Goal: Check status: Check status

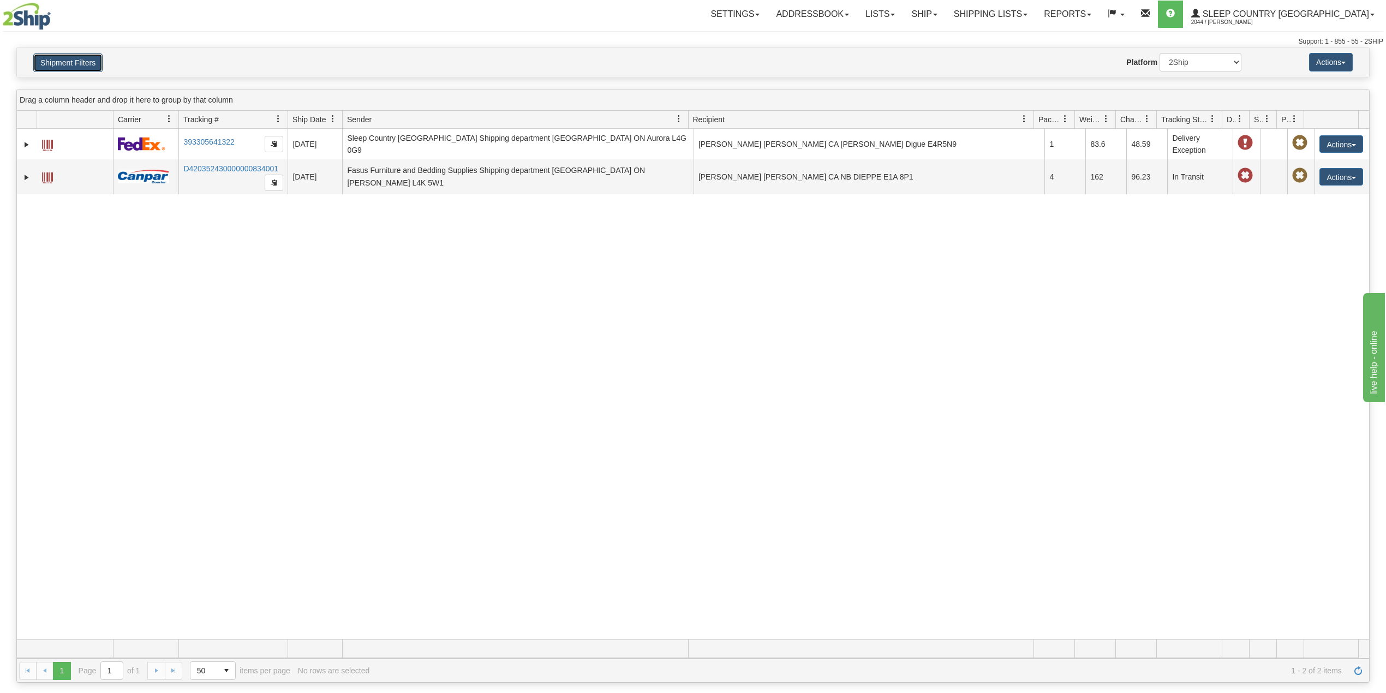
click at [88, 70] on button "Shipment Filters" at bounding box center [67, 62] width 69 height 19
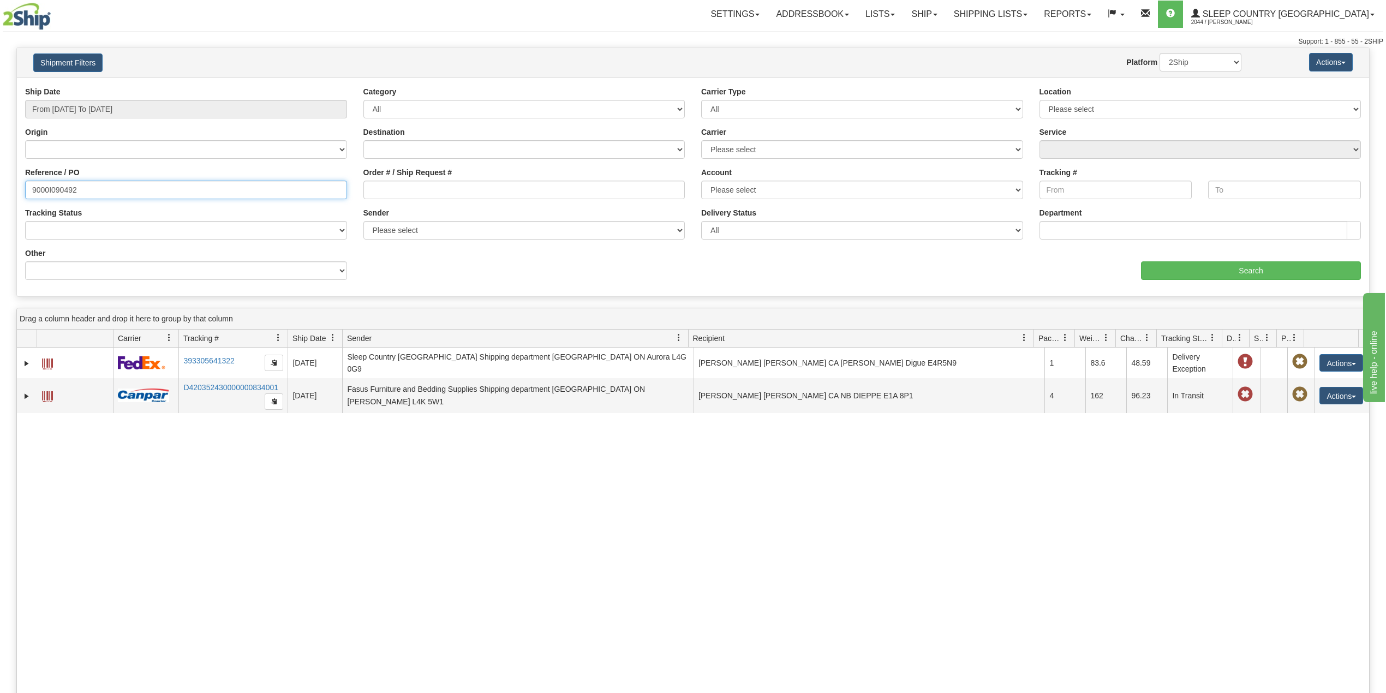
click at [62, 195] on input "9000I090492" at bounding box center [186, 190] width 322 height 19
paste input "2I090633"
type input "9002I090633"
click at [1196, 266] on input "Search" at bounding box center [1251, 270] width 220 height 19
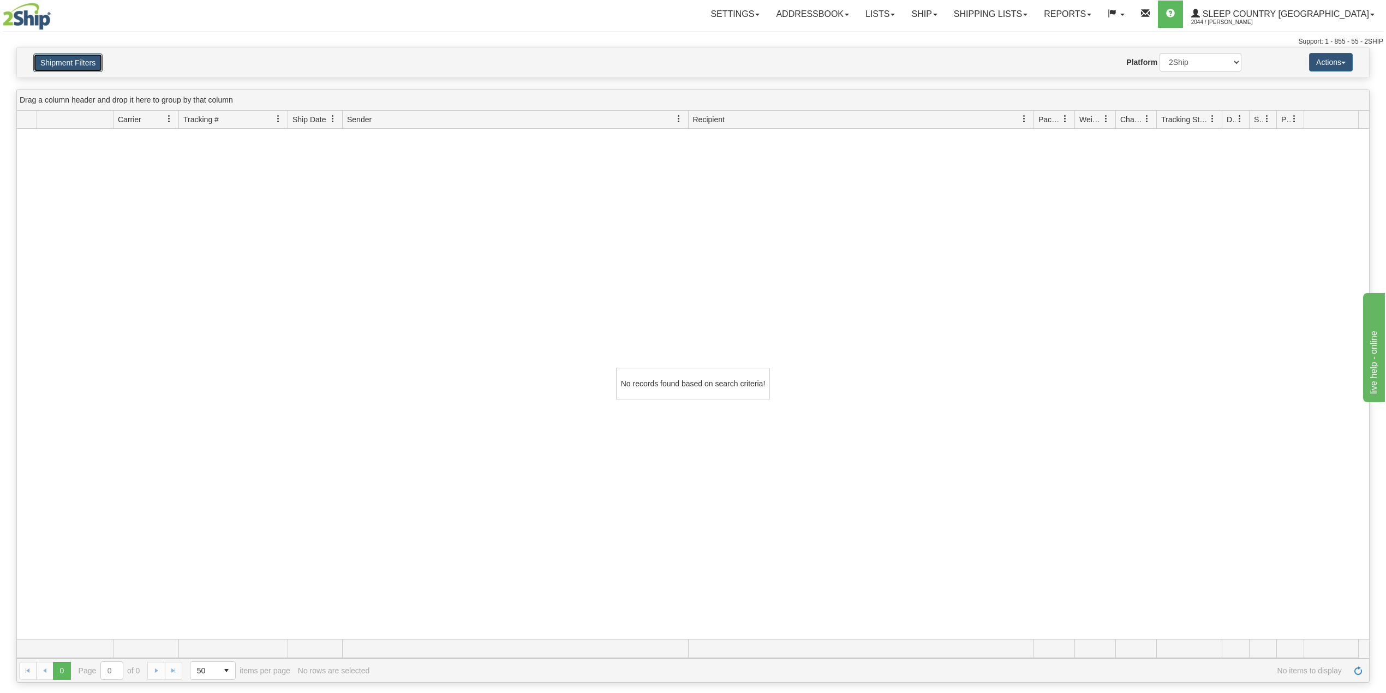
click at [73, 69] on button "Shipment Filters" at bounding box center [67, 62] width 69 height 19
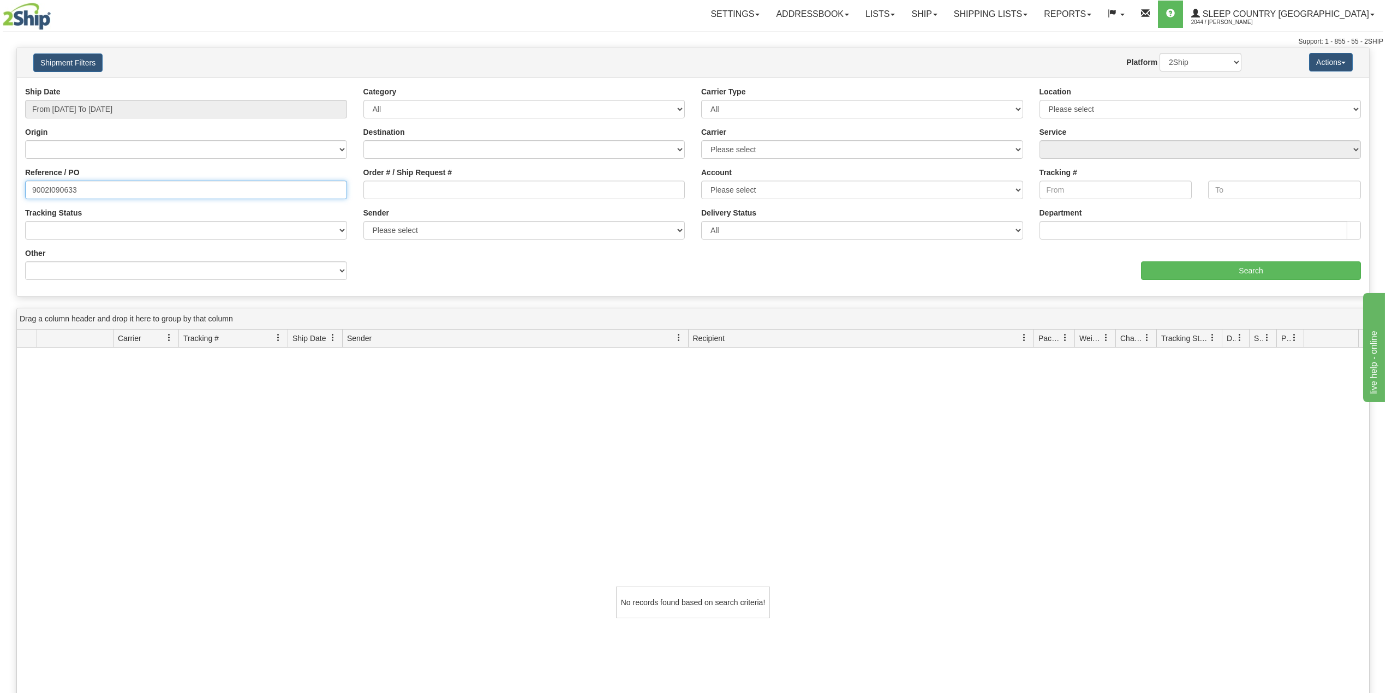
click at [115, 184] on input "9002I090633" at bounding box center [186, 190] width 322 height 19
click at [945, 15] on link "Ship" at bounding box center [924, 14] width 42 height 27
click at [945, 45] on link "OnHold / Order Queue" at bounding box center [896, 52] width 99 height 14
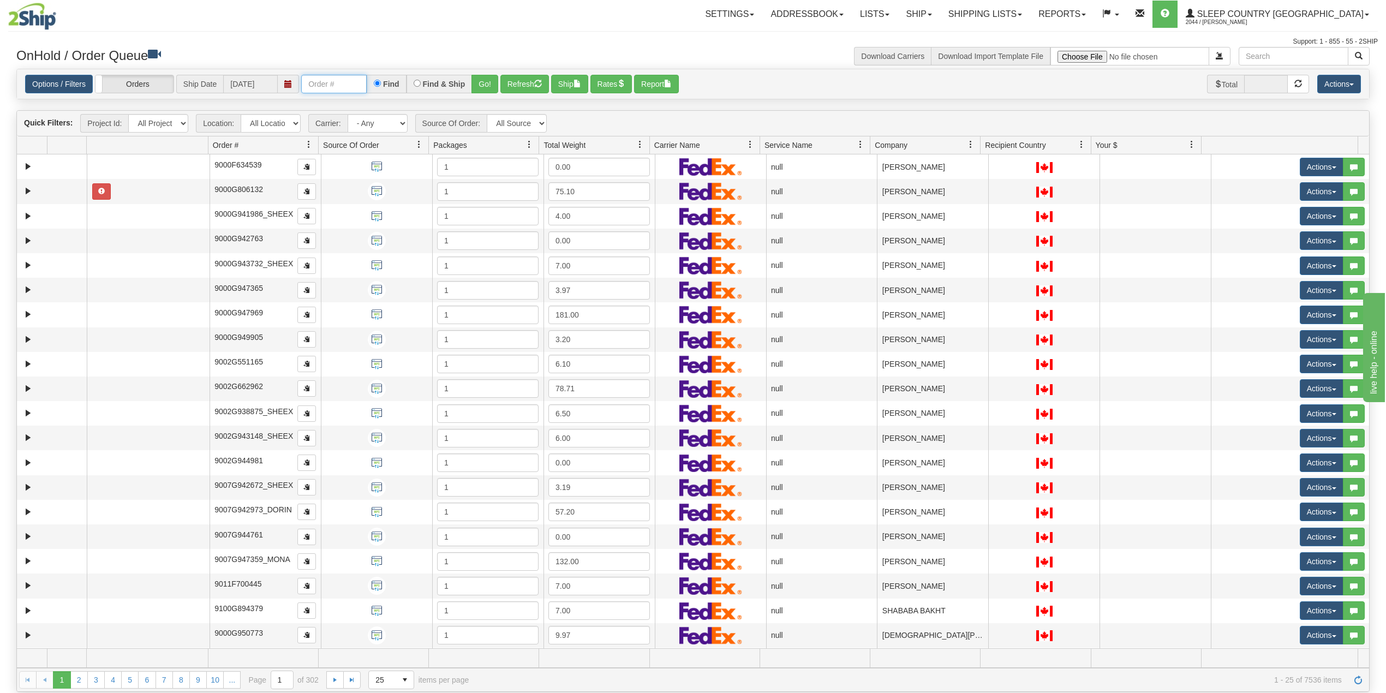
drag, startPoint x: 343, startPoint y: 86, endPoint x: 354, endPoint y: 90, distance: 11.4
click at [346, 87] on input "text" at bounding box center [333, 84] width 65 height 19
paste input "9002I090633"
click at [483, 81] on button "Go!" at bounding box center [485, 84] width 27 height 19
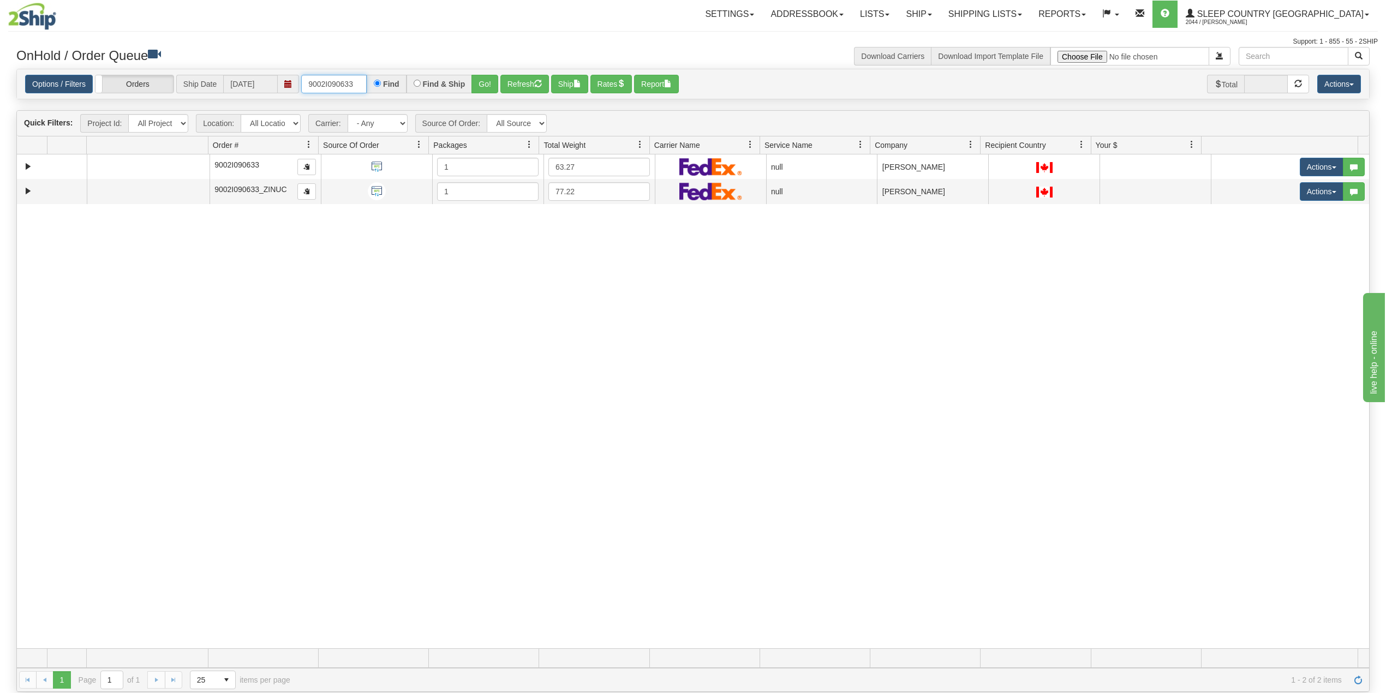
click at [329, 85] on input "9002I090633" at bounding box center [333, 84] width 65 height 19
paste input "5900I107129"
click at [485, 82] on button "Go!" at bounding box center [485, 84] width 27 height 19
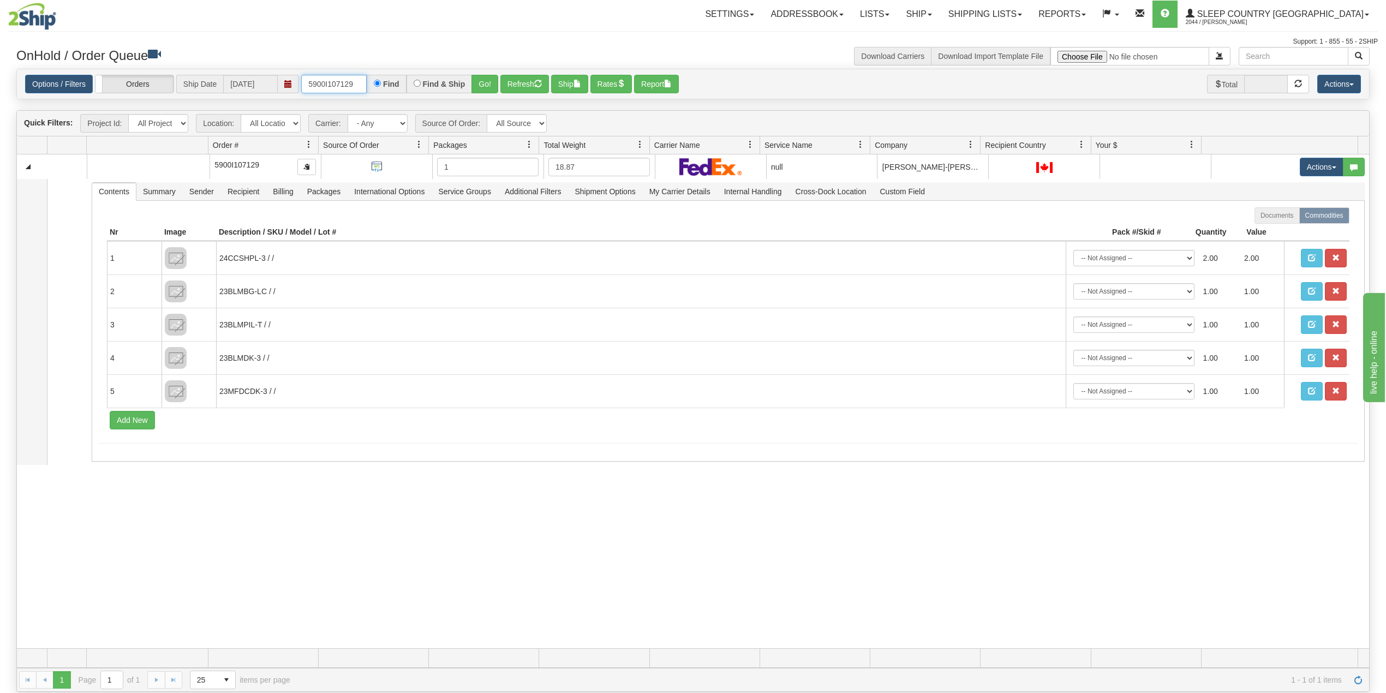
click at [335, 85] on input "5900I107129" at bounding box center [333, 84] width 65 height 19
paste input "9000I090492"
type input "9000I090492"
click at [493, 82] on button "Go!" at bounding box center [485, 84] width 27 height 19
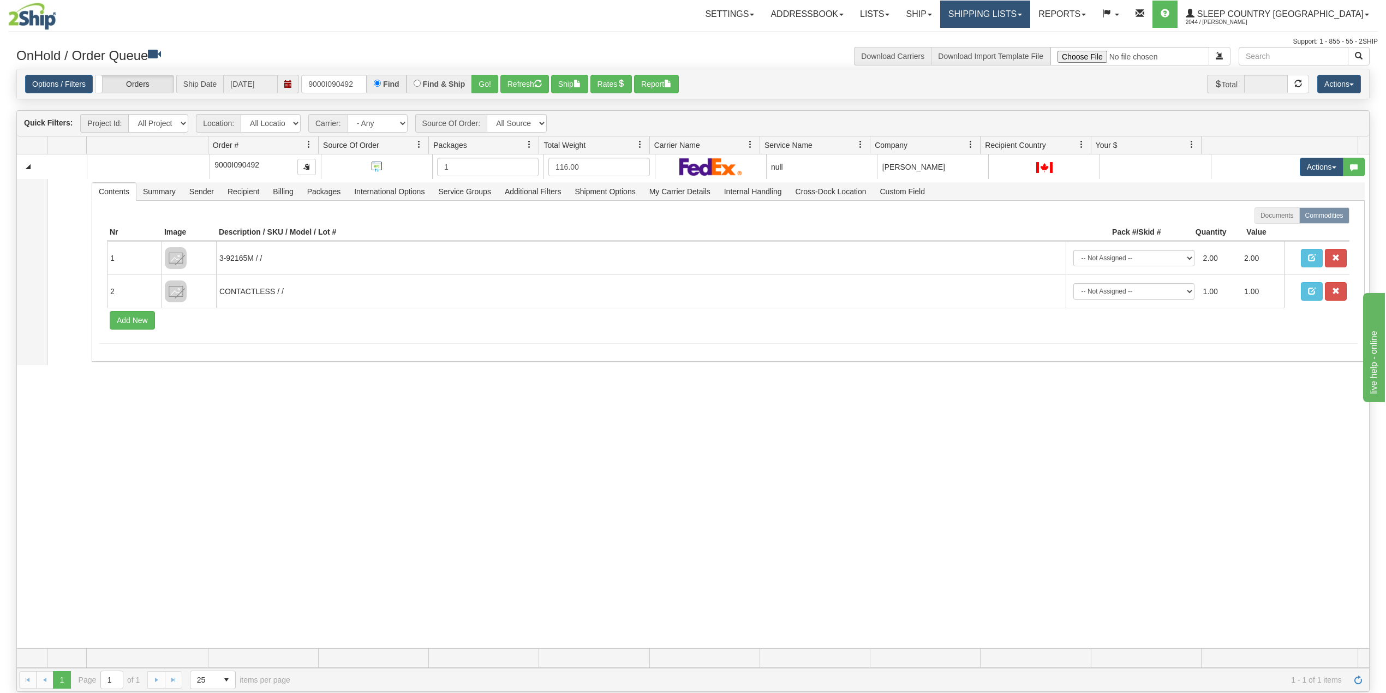
click at [1026, 16] on link "Shipping lists" at bounding box center [985, 14] width 90 height 27
click at [1019, 53] on span "Search Shipment History" at bounding box center [976, 52] width 85 height 9
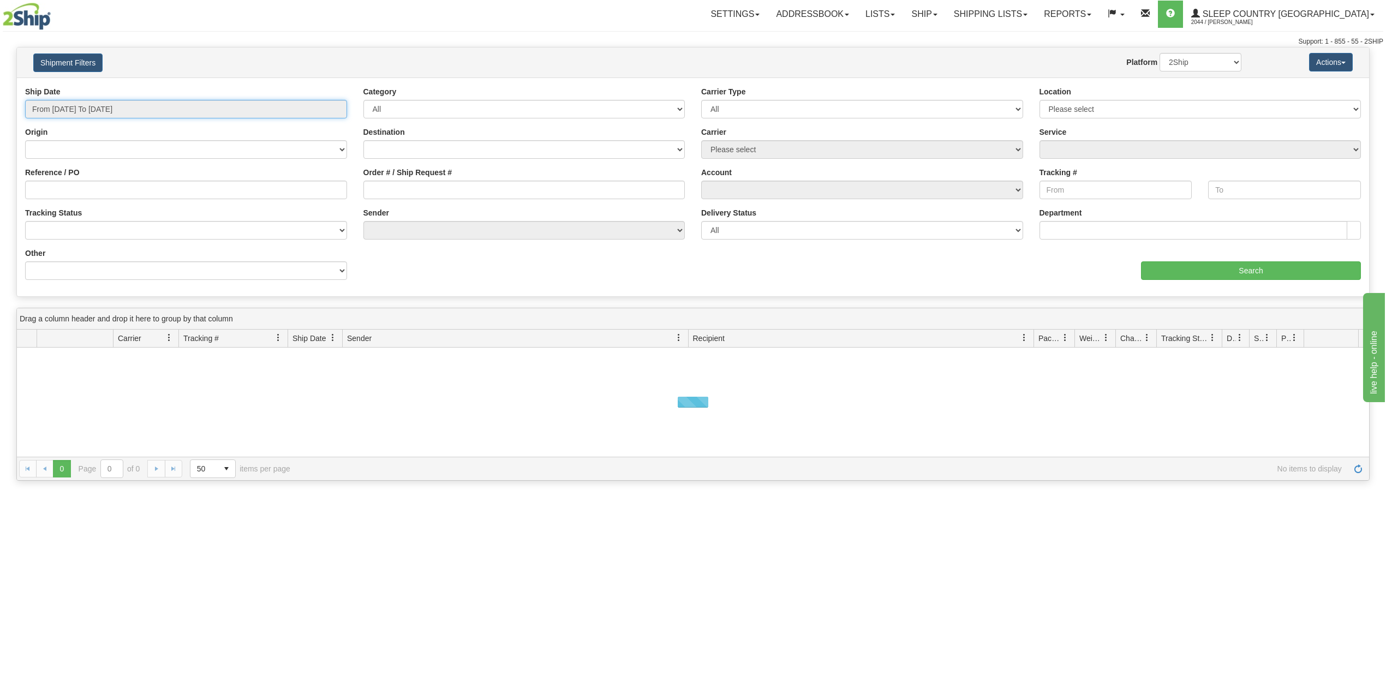
click at [90, 111] on input "From [DATE] To [DATE]" at bounding box center [186, 109] width 322 height 19
click at [83, 184] on li "Last 30 Days" at bounding box center [73, 188] width 87 height 15
type input "From [DATE] To [DATE]"
click at [85, 188] on input "Reference / PO" at bounding box center [186, 190] width 322 height 19
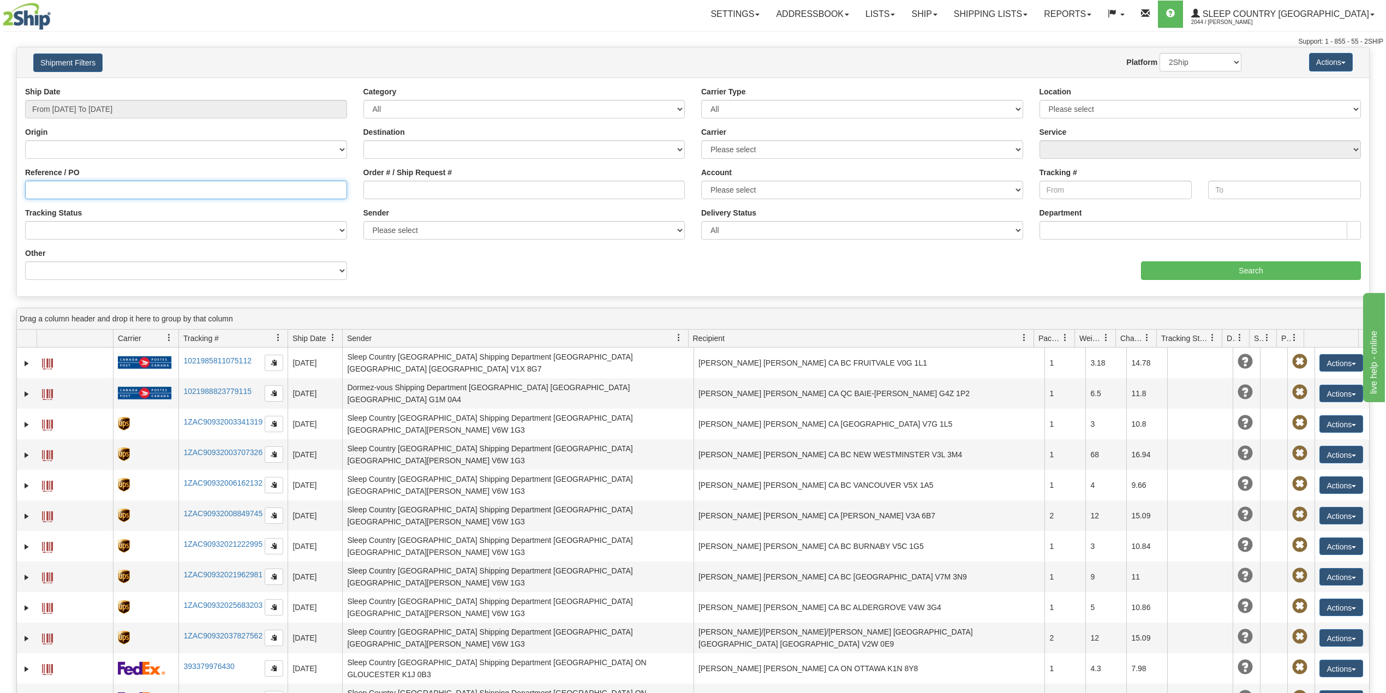
paste input "9000I090492"
type input "9000I090492"
click at [1206, 277] on input "Search" at bounding box center [1251, 270] width 220 height 19
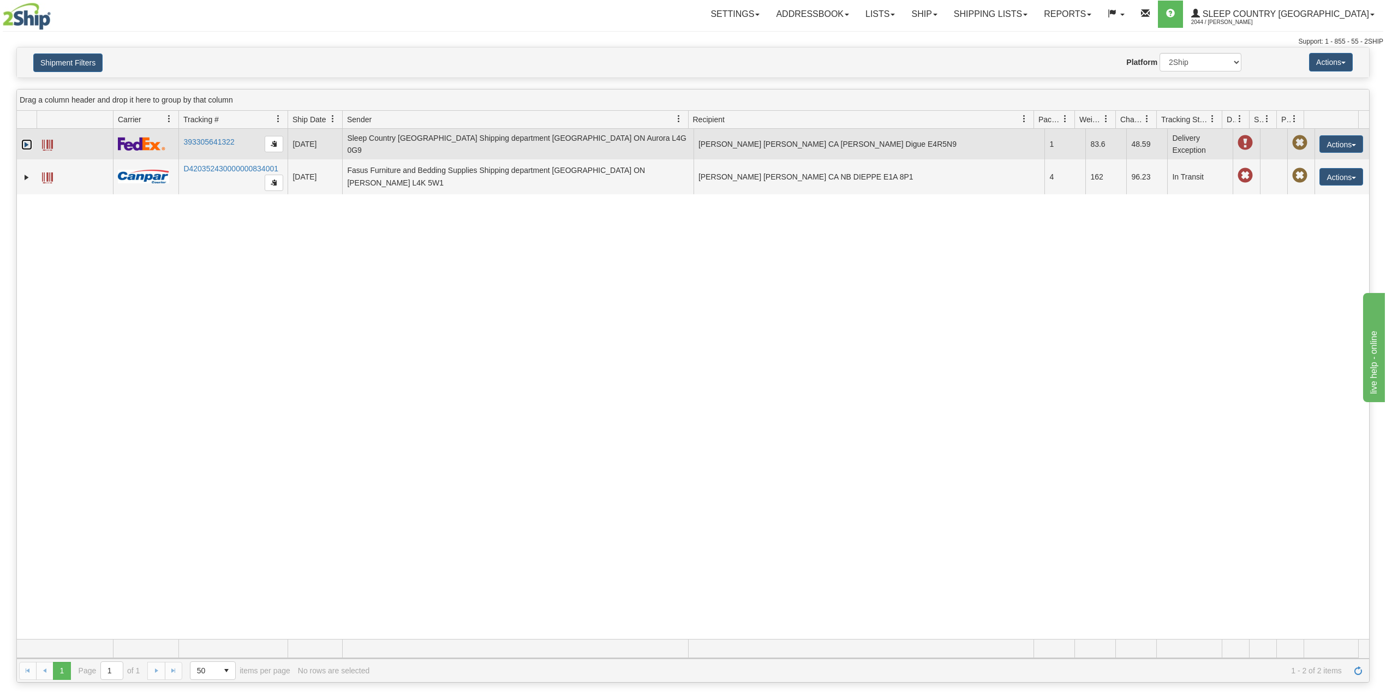
click at [21, 145] on link "Expand" at bounding box center [26, 144] width 11 height 11
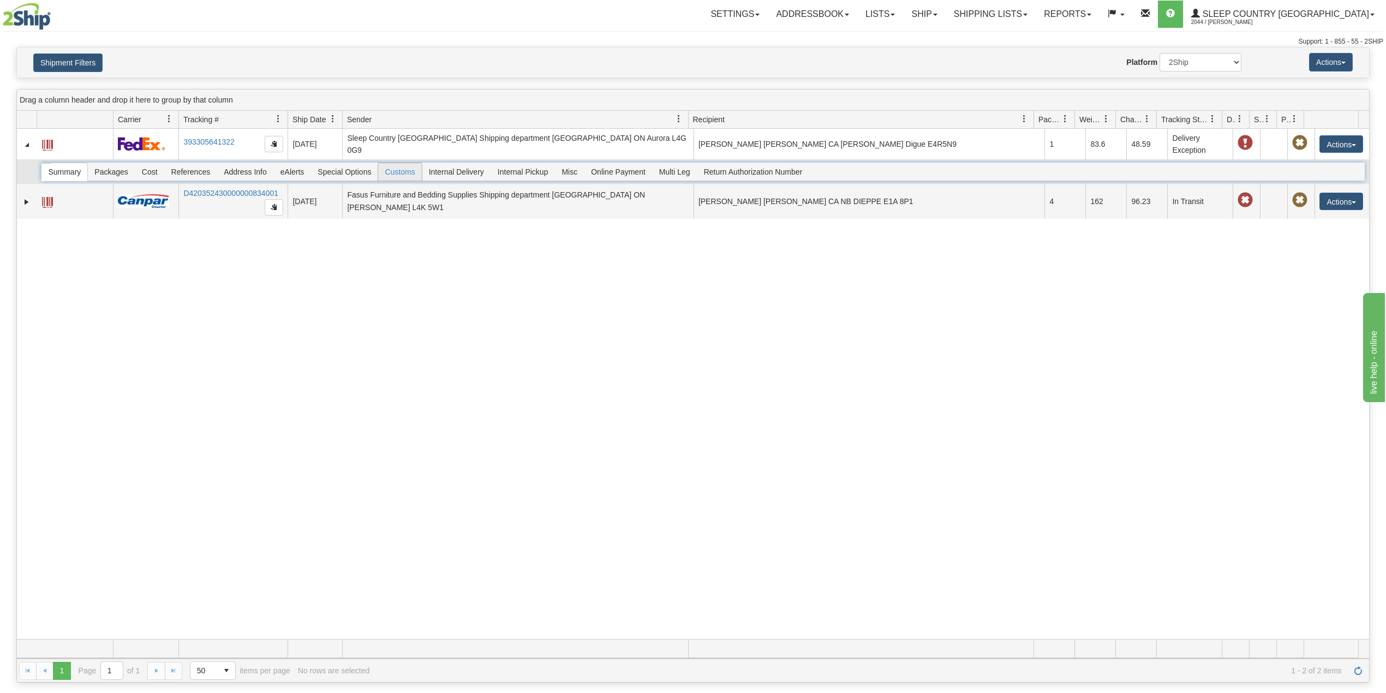
click at [398, 174] on span "Customs" at bounding box center [399, 171] width 43 height 17
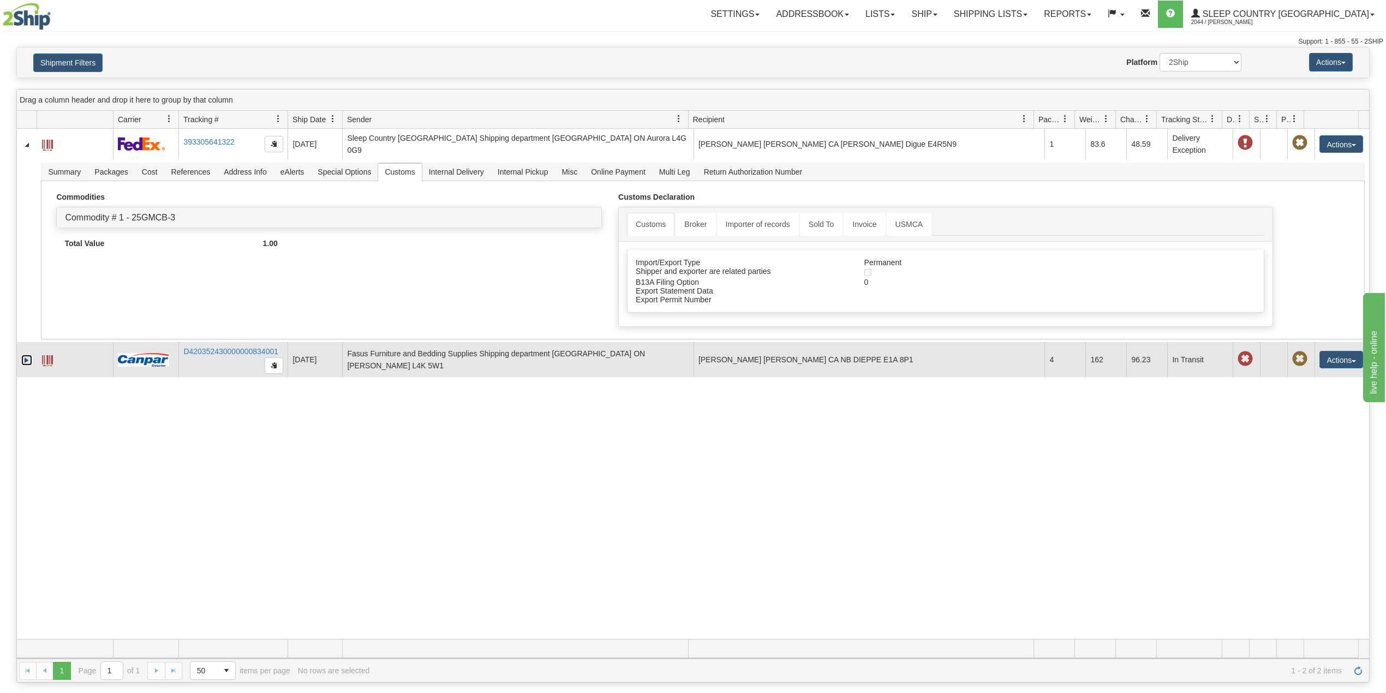
click at [22, 366] on link "Expand" at bounding box center [26, 360] width 11 height 11
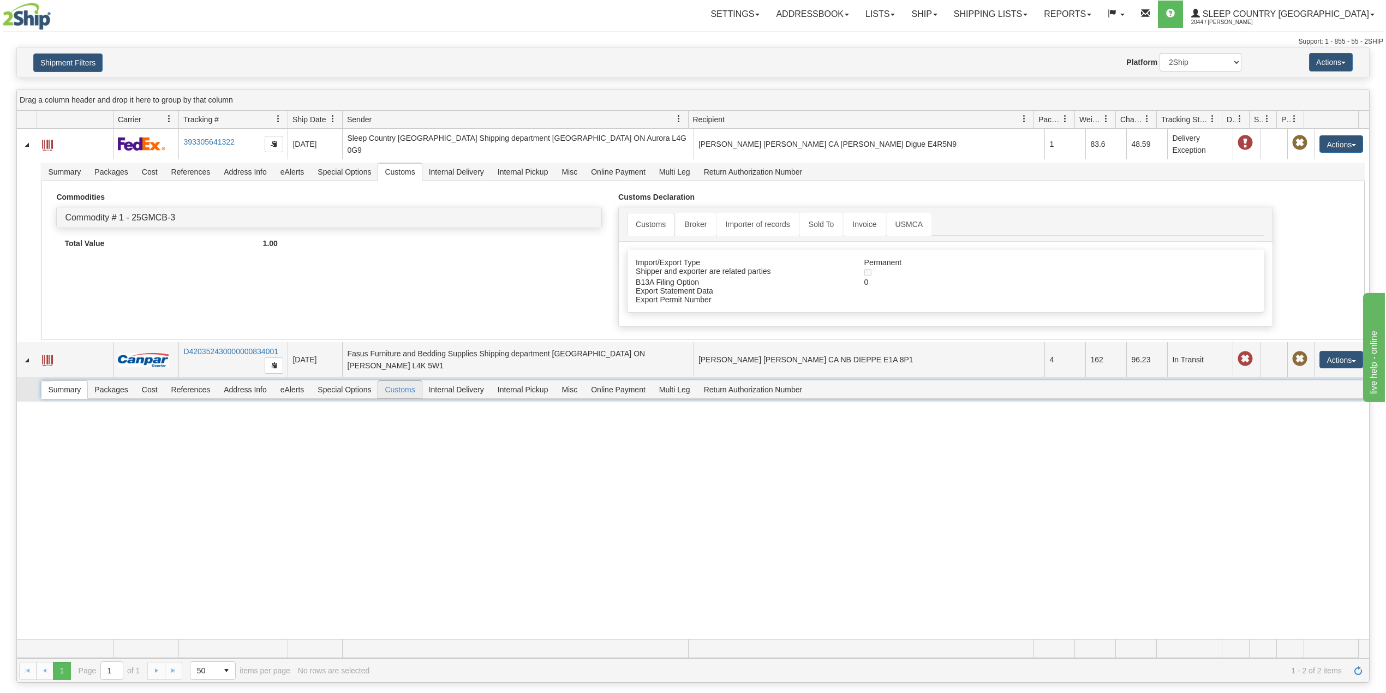
click at [404, 398] on span "Customs" at bounding box center [399, 389] width 43 height 17
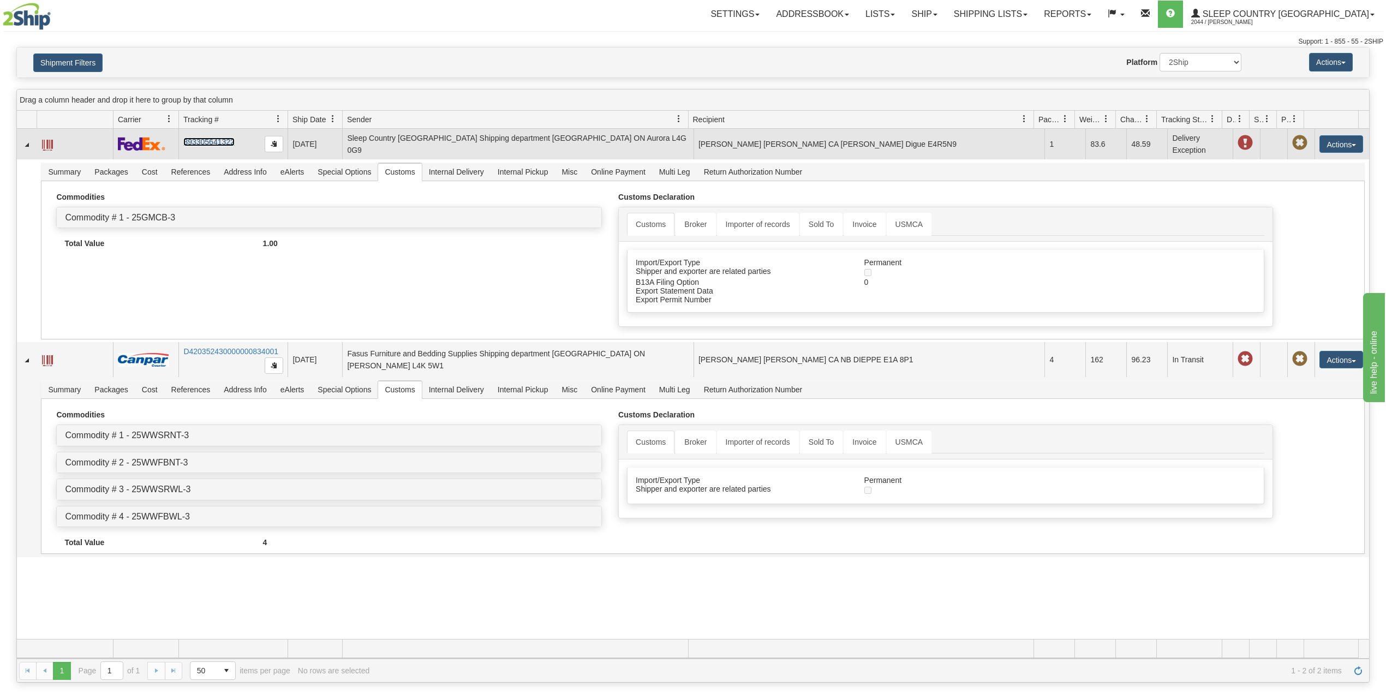
click at [207, 140] on link "393305641322" at bounding box center [208, 142] width 51 height 9
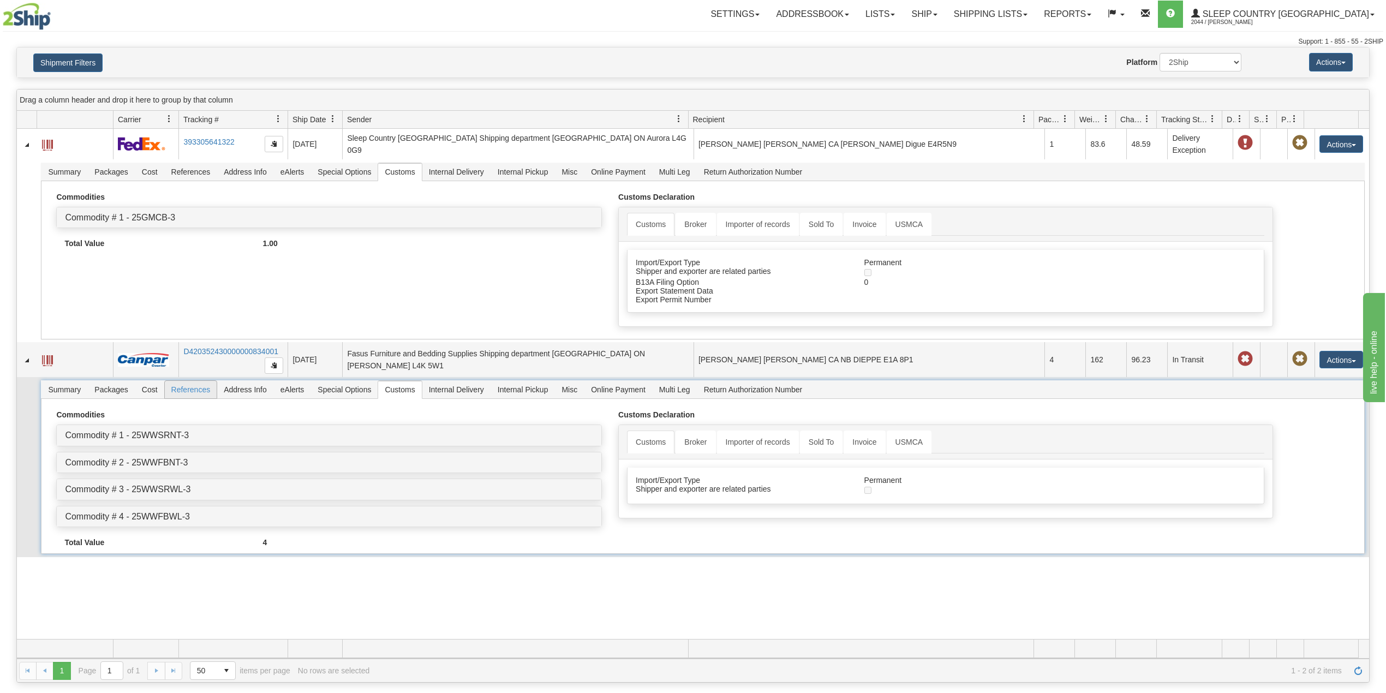
click at [204, 394] on span "References" at bounding box center [191, 389] width 52 height 17
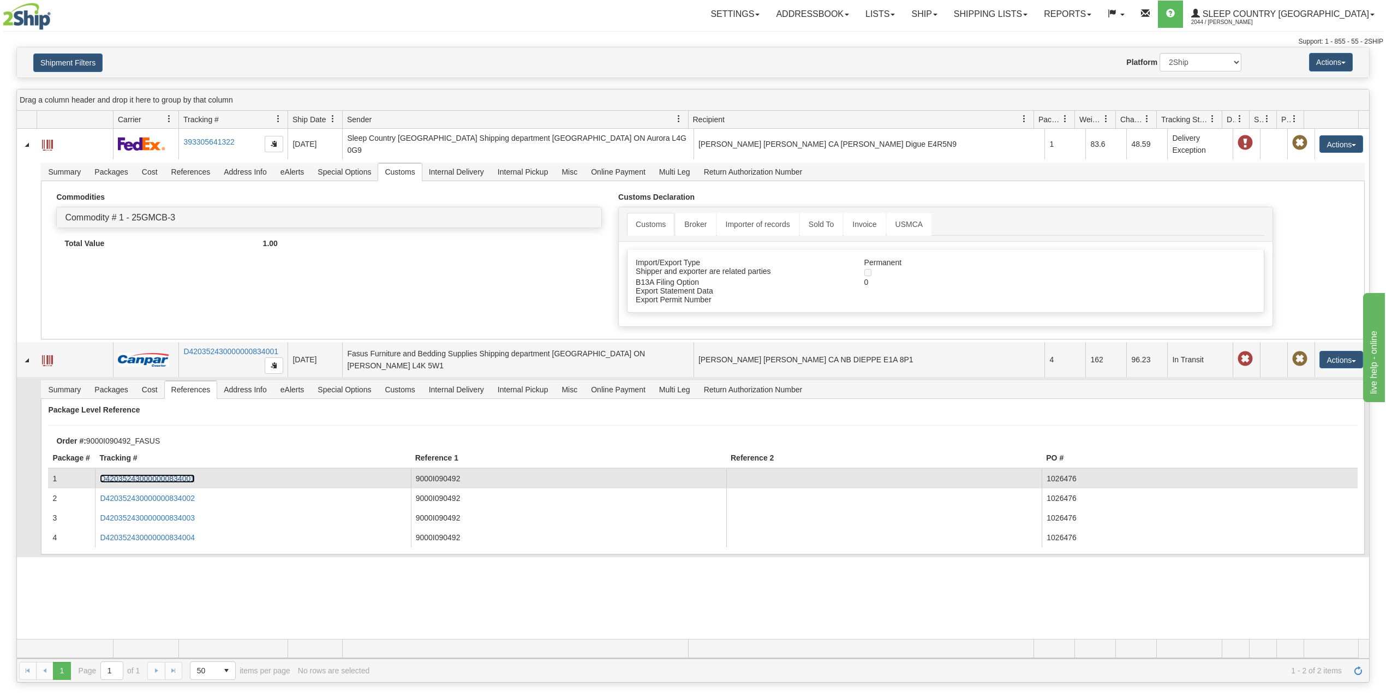
click at [180, 479] on link "D420352430000000834001" at bounding box center [147, 478] width 95 height 9
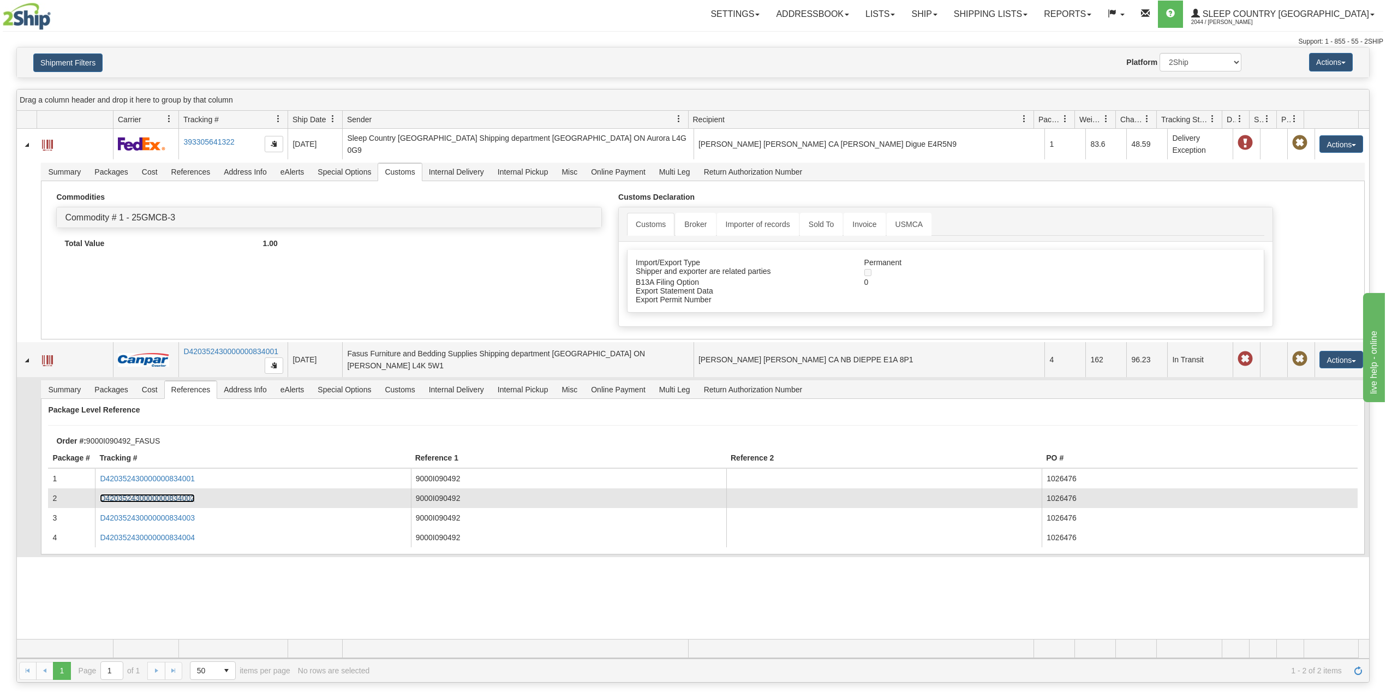
click at [181, 501] on link "D420352430000000834002" at bounding box center [147, 498] width 95 height 9
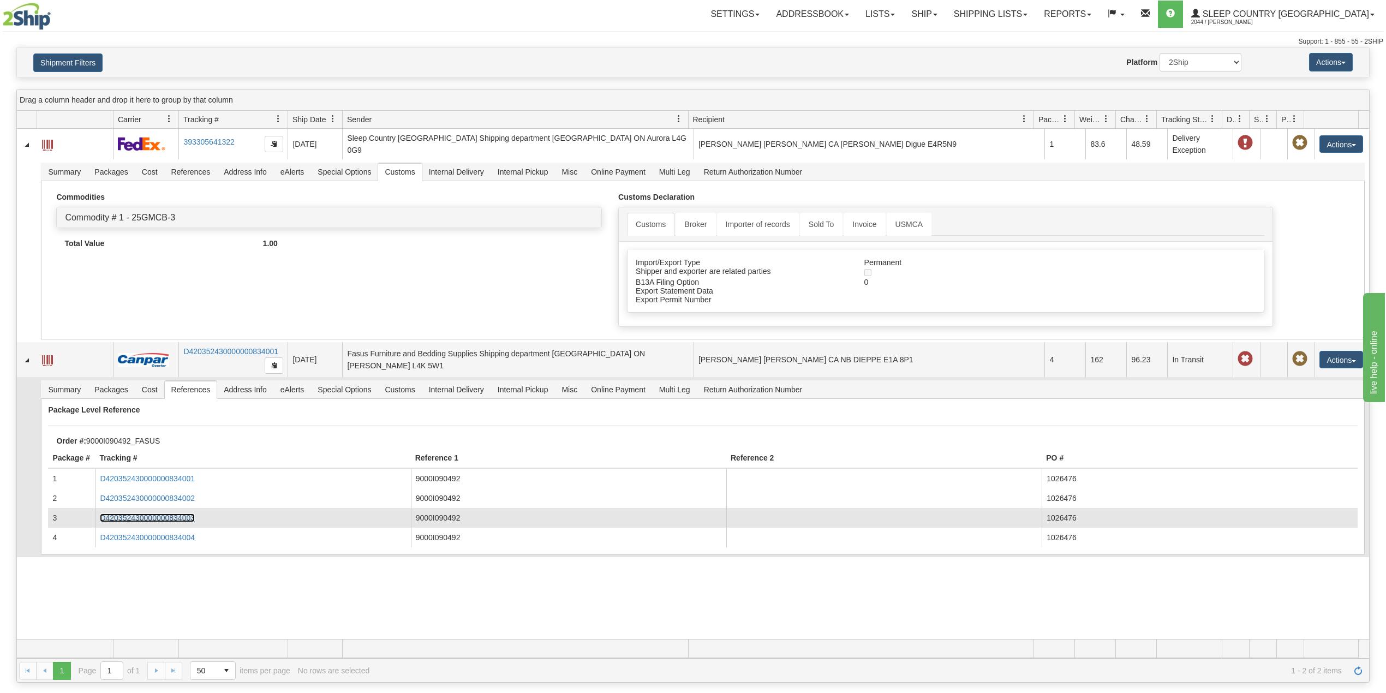
click at [181, 522] on link "D420352430000000834003" at bounding box center [147, 518] width 95 height 9
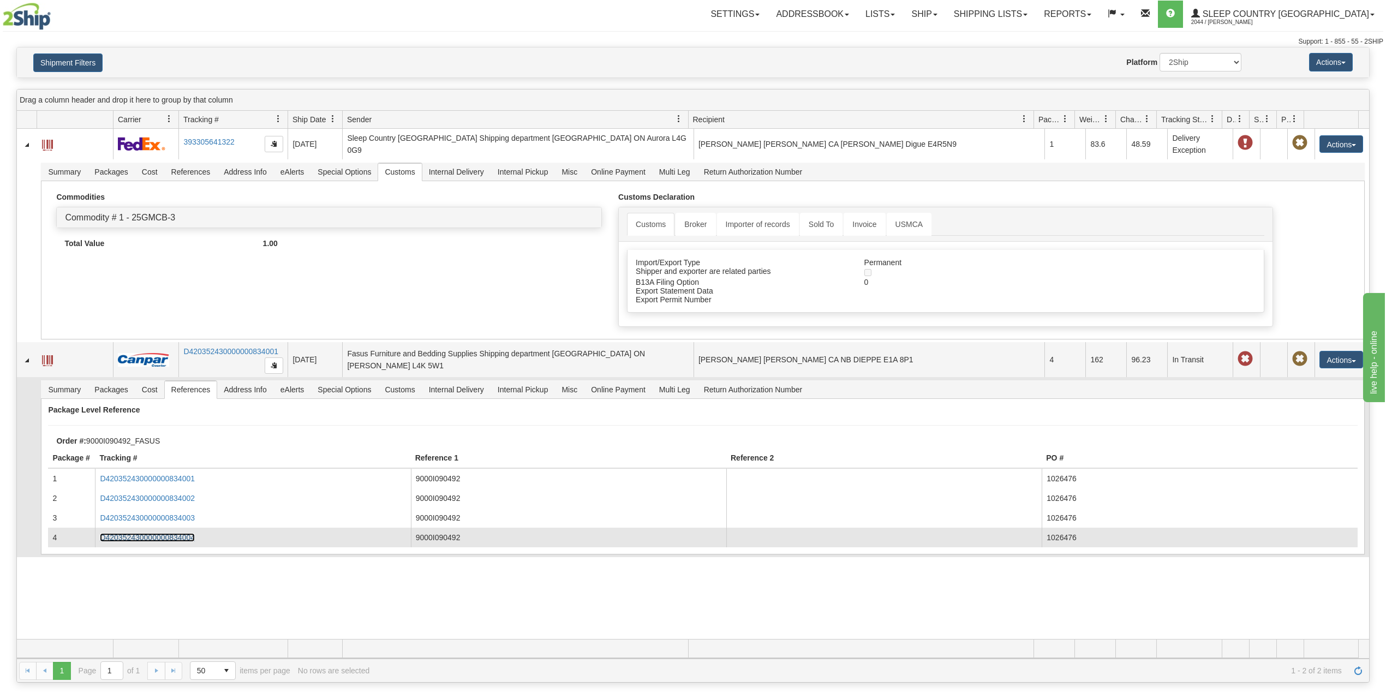
click at [166, 538] on link "D420352430000000834004" at bounding box center [147, 537] width 95 height 9
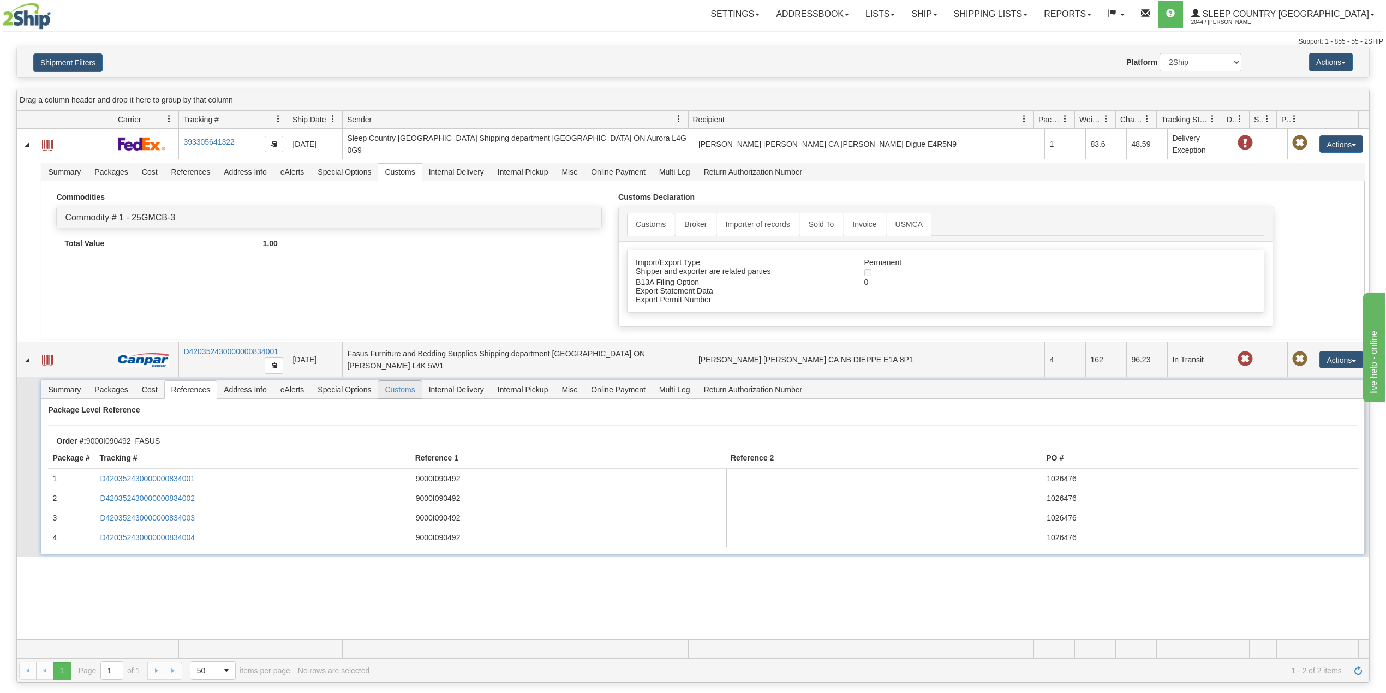
click at [406, 395] on span "Customs" at bounding box center [399, 389] width 43 height 17
